Goal: Task Accomplishment & Management: Use online tool/utility

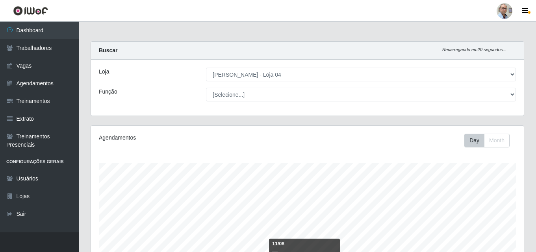
select select "251"
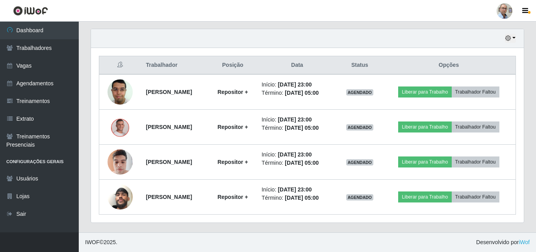
scroll to position [163, 433]
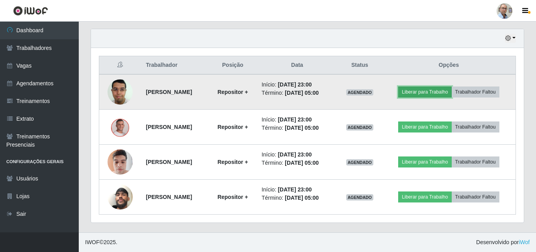
click at [435, 92] on button "Liberar para Trabalho" at bounding box center [424, 92] width 53 height 11
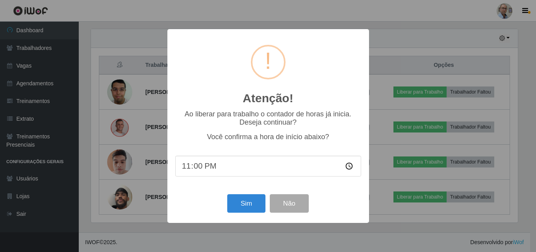
scroll to position [163, 429]
click at [241, 208] on button "Sim" at bounding box center [247, 204] width 38 height 19
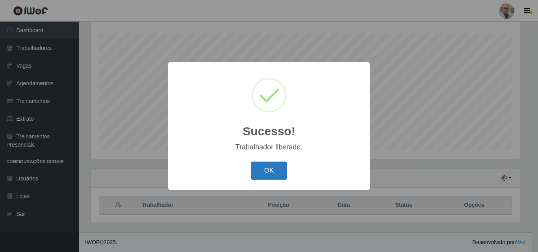
click at [265, 176] on button "OK" at bounding box center [269, 171] width 37 height 19
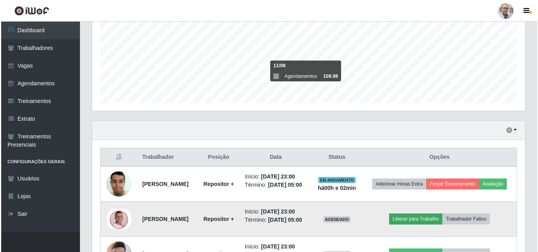
scroll to position [249, 0]
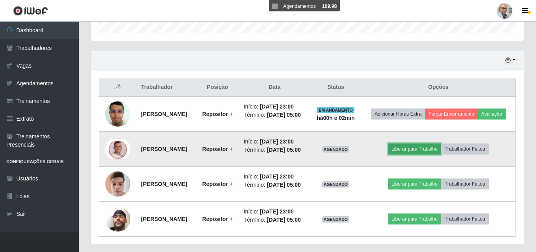
click at [425, 155] on button "Liberar para Trabalho" at bounding box center [414, 149] width 53 height 11
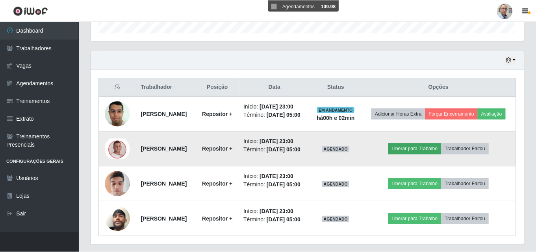
scroll to position [163, 429]
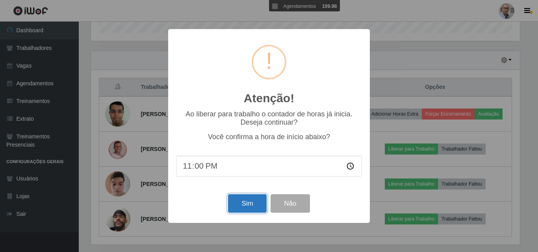
click at [244, 204] on button "Sim" at bounding box center [247, 204] width 38 height 19
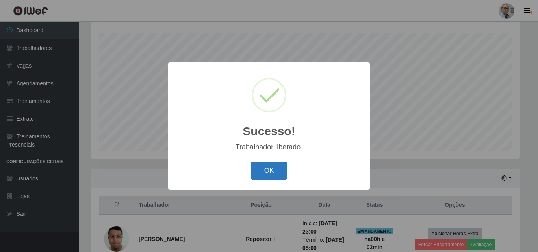
click at [267, 176] on button "OK" at bounding box center [269, 171] width 37 height 19
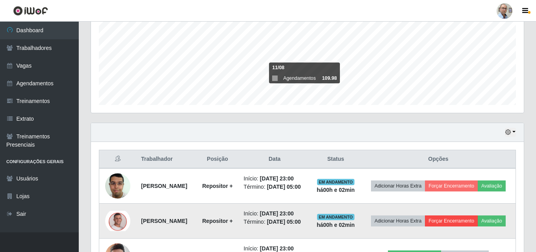
scroll to position [249, 0]
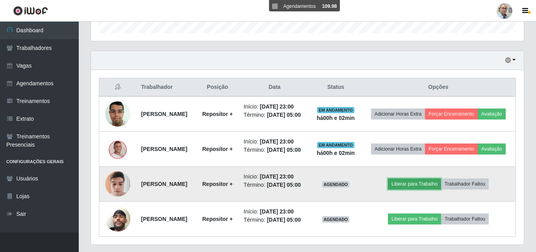
click at [420, 190] on button "Liberar para Trabalho" at bounding box center [414, 184] width 53 height 11
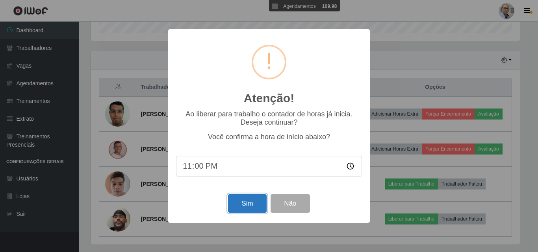
click at [247, 205] on button "Sim" at bounding box center [247, 204] width 38 height 19
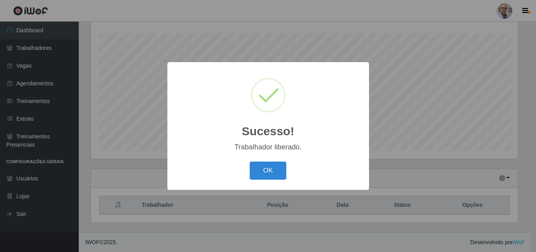
scroll to position [0, 0]
click at [267, 180] on button "OK" at bounding box center [269, 171] width 37 height 19
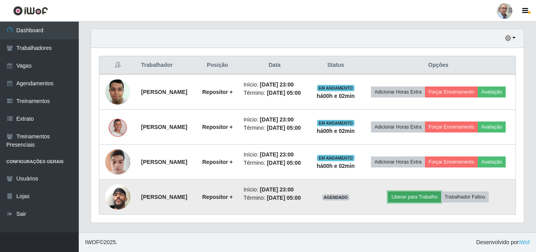
click at [417, 195] on button "Liberar para Trabalho" at bounding box center [414, 197] width 53 height 11
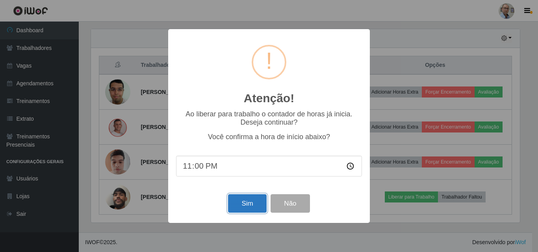
click at [242, 207] on button "Sim" at bounding box center [247, 204] width 38 height 19
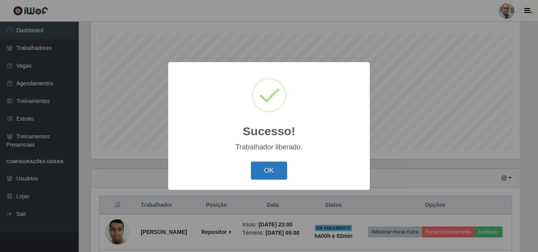
click at [265, 176] on button "OK" at bounding box center [269, 171] width 37 height 19
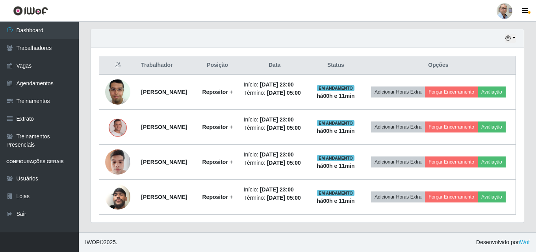
scroll to position [327, 0]
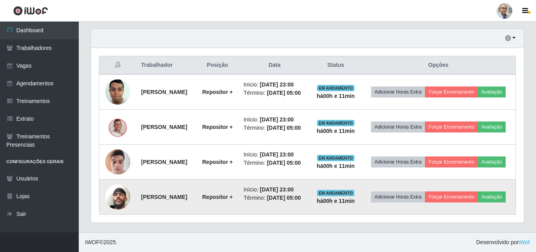
click at [109, 192] on img at bounding box center [117, 197] width 25 height 45
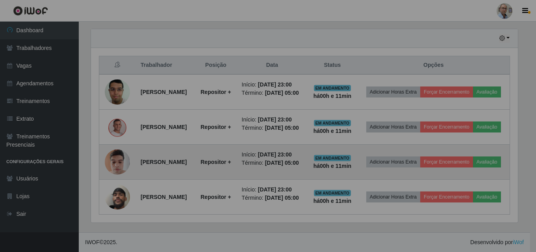
scroll to position [163, 433]
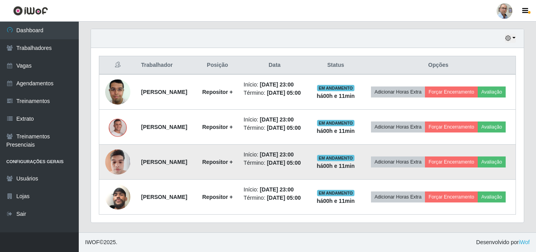
click at [122, 169] on img at bounding box center [117, 161] width 25 height 33
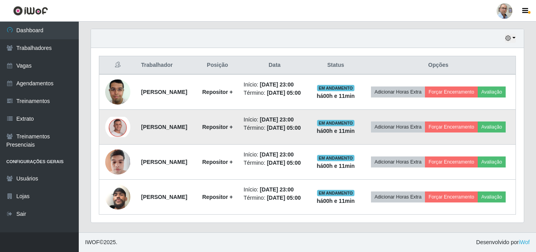
click at [111, 119] on img at bounding box center [117, 127] width 25 height 20
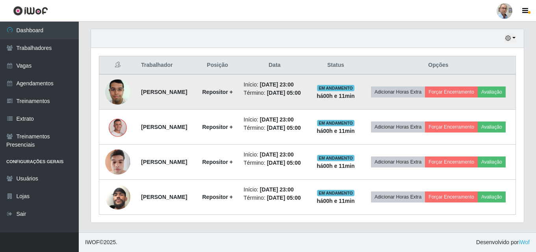
click at [113, 75] on img at bounding box center [117, 91] width 25 height 33
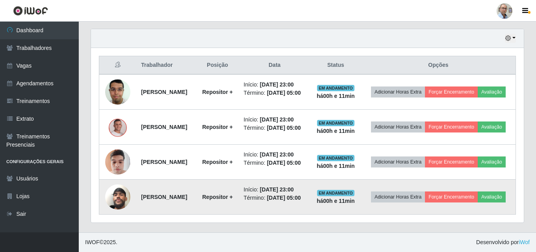
scroll to position [327, 0]
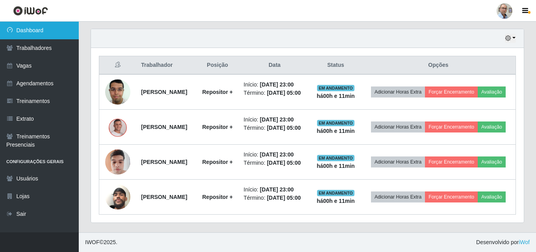
click at [45, 30] on link "Dashboard" at bounding box center [39, 31] width 79 height 18
